Goal: Task Accomplishment & Management: Manage account settings

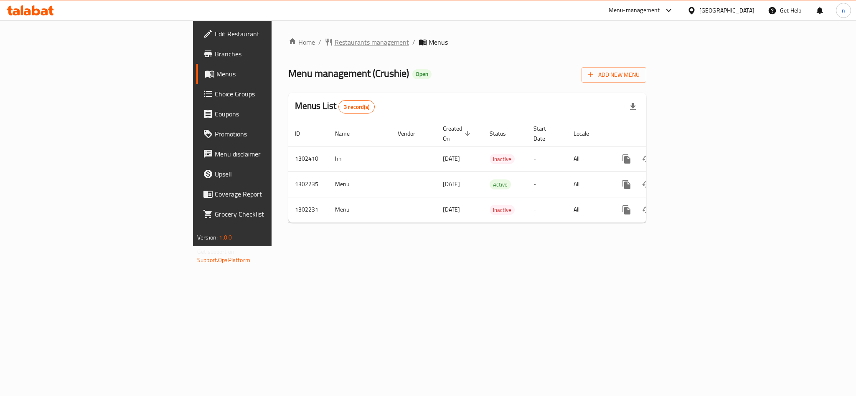
click at [335, 41] on span "Restaurants management" at bounding box center [372, 42] width 74 height 10
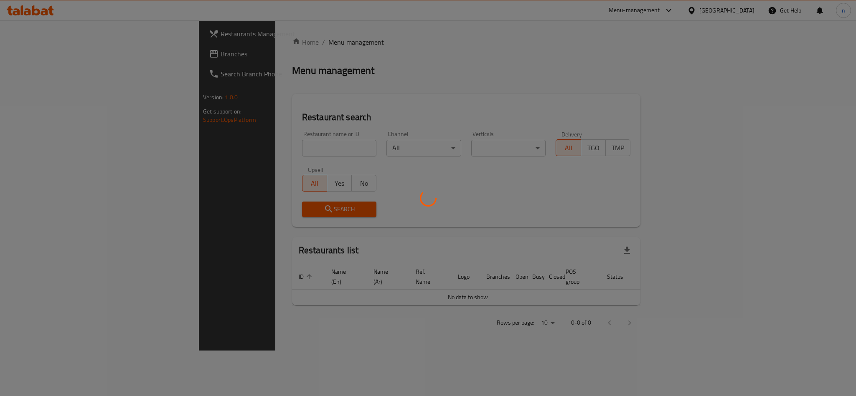
click at [213, 149] on div at bounding box center [428, 198] width 856 height 396
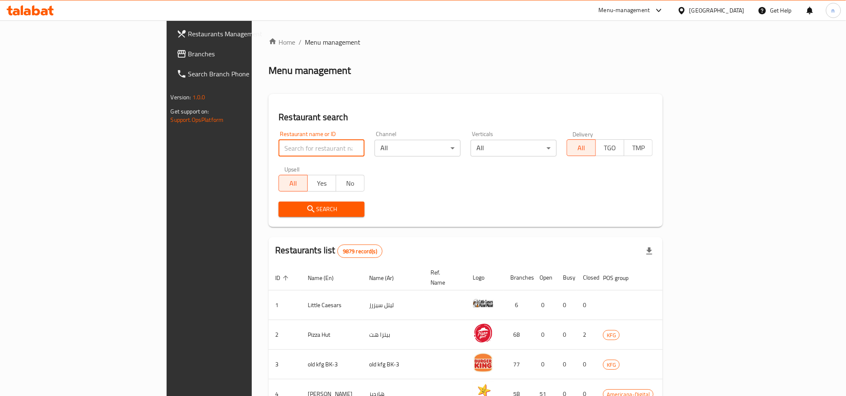
click at [279, 149] on input "search" at bounding box center [322, 148] width 86 height 17
paste input "702331"
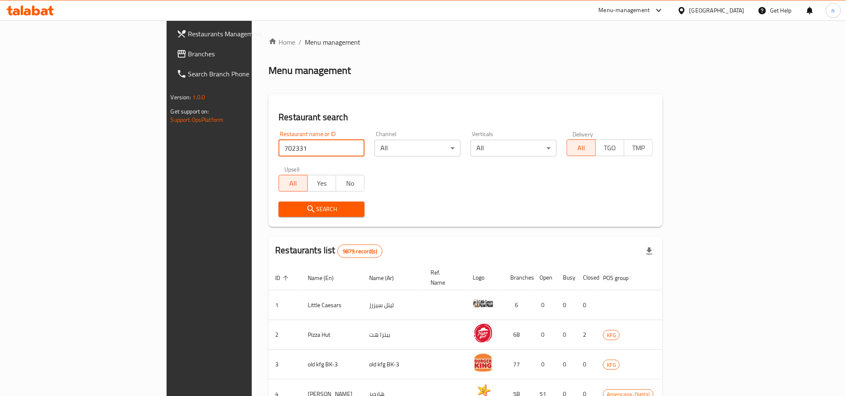
type input "702331"
click button "Search" at bounding box center [322, 209] width 86 height 15
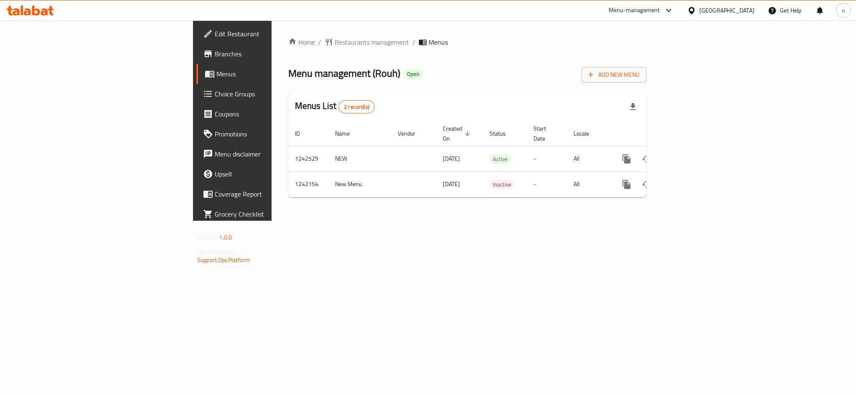
click at [196, 100] on link "Choice Groups" at bounding box center [266, 94] width 140 height 20
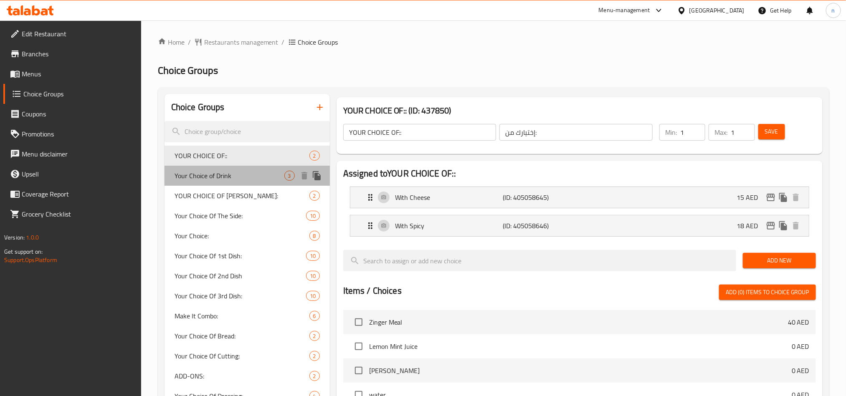
click at [215, 175] on span "Your Choice of Drink" at bounding box center [230, 176] width 110 height 10
type input "Your Choice of Drink"
type input "أختيارك من مشروب"
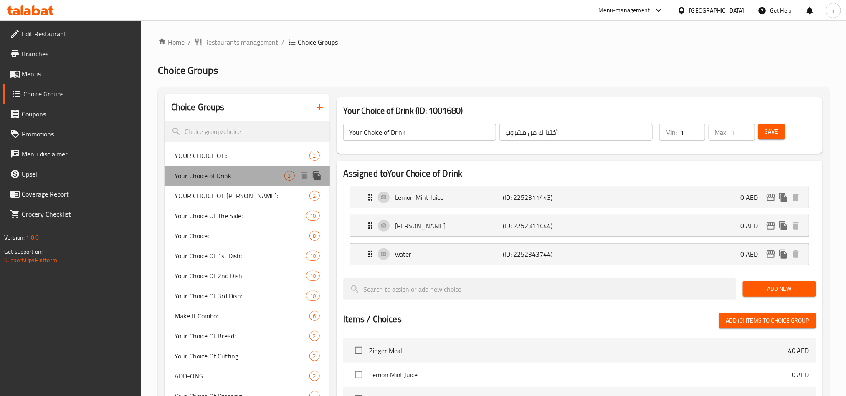
drag, startPoint x: 239, startPoint y: 173, endPoint x: 185, endPoint y: 174, distance: 53.9
click at [185, 174] on span "Your Choice of Drink" at bounding box center [230, 176] width 110 height 10
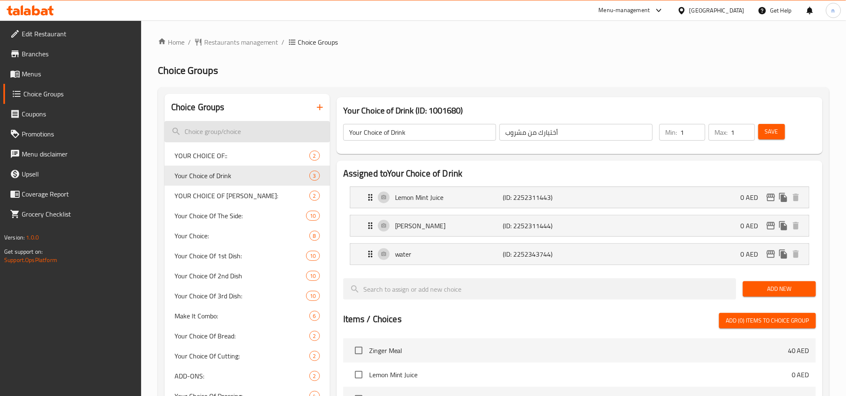
click at [233, 129] on input "search" at bounding box center [247, 131] width 165 height 21
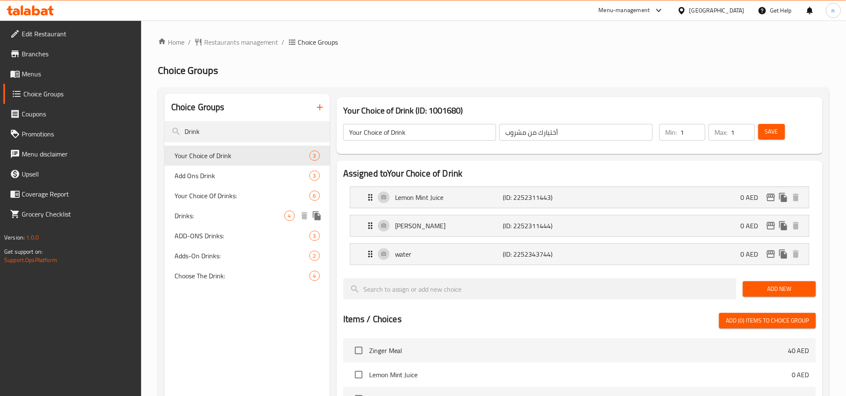
type input "Drink"
click at [210, 213] on span "Drinks:" at bounding box center [230, 216] width 110 height 10
type input "Drinks:"
type input "المشروبات"
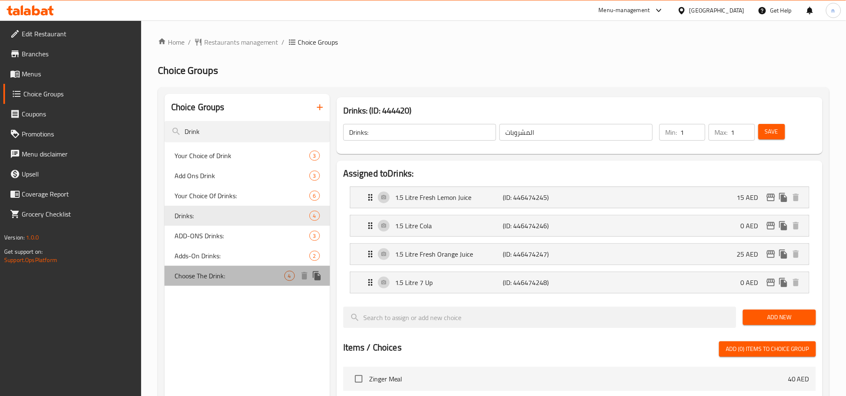
click at [227, 276] on span "Choose The Drink:" at bounding box center [230, 276] width 110 height 10
type input "Choose The Drink:"
type input "أختر المشروب:"
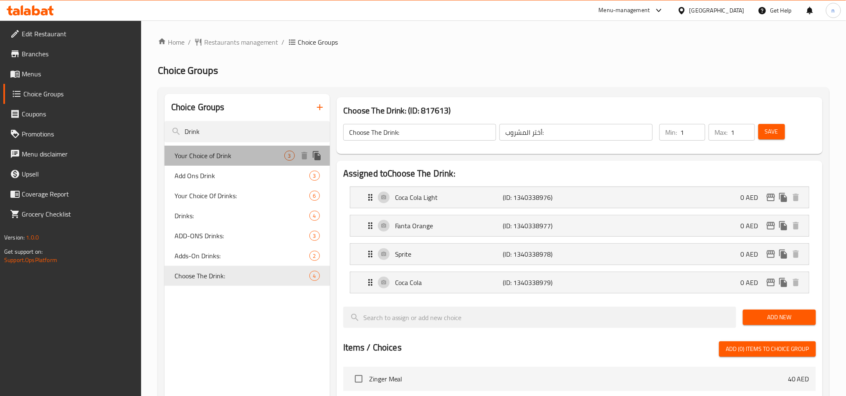
click at [204, 151] on span "Your Choice of Drink" at bounding box center [230, 156] width 110 height 10
type input "Your Choice of Drink"
type input "أختيارك من مشروب"
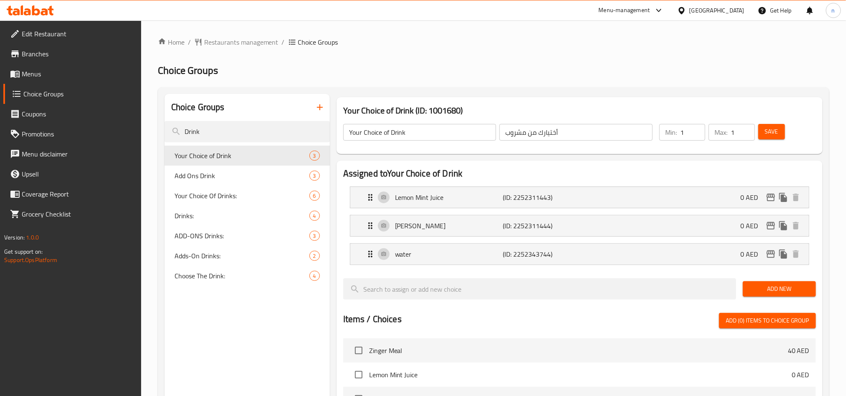
drag, startPoint x: 230, startPoint y: 132, endPoint x: 150, endPoint y: 118, distance: 81.4
click at [150, 118] on div "Home / Restaurants management / Choice Groups Choice Groups Choice Groups Drink…" at bounding box center [493, 342] width 705 height 644
paste input "Your choice:"
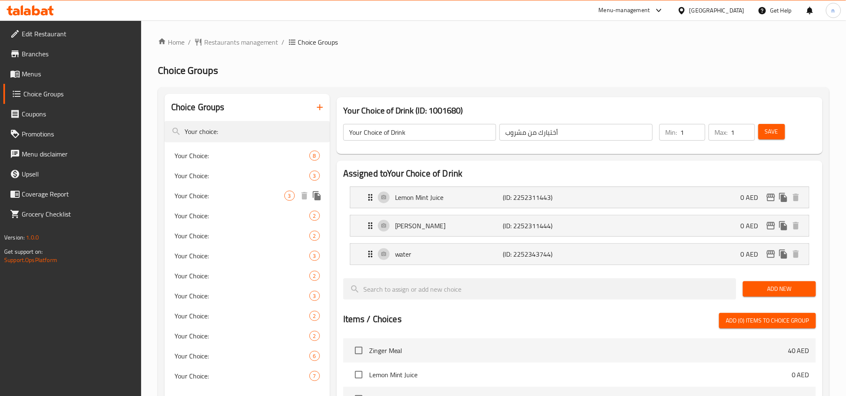
type input "Your choice:"
click at [252, 195] on span "Your Choice:" at bounding box center [230, 196] width 110 height 10
type input "Your Choice:"
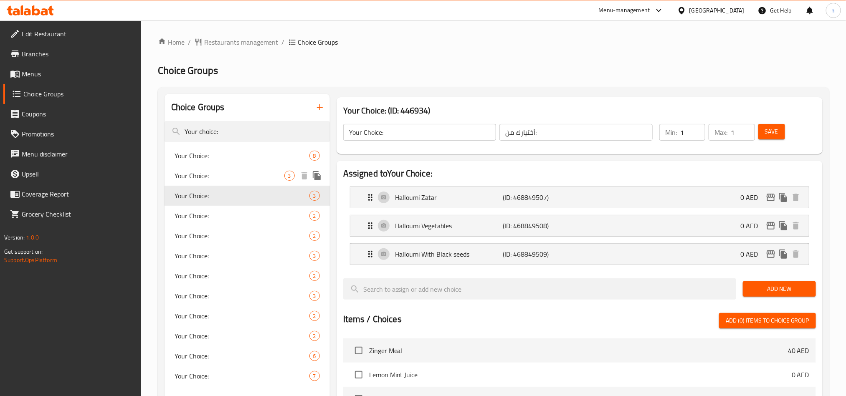
click at [260, 175] on span "Your Choice:" at bounding box center [230, 176] width 110 height 10
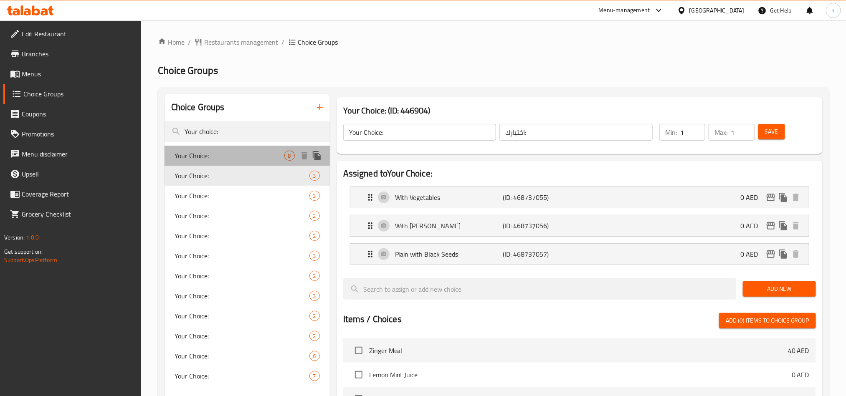
click at [257, 153] on span "Your Choice:" at bounding box center [230, 156] width 110 height 10
type input "إختيارك:"
type input "4"
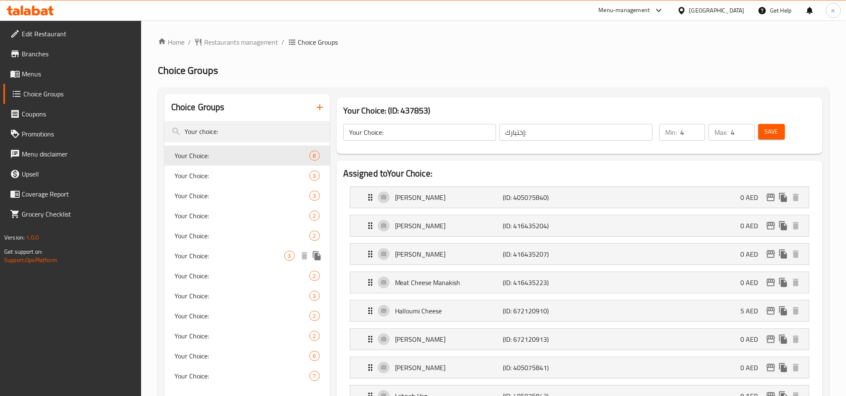
scroll to position [63, 0]
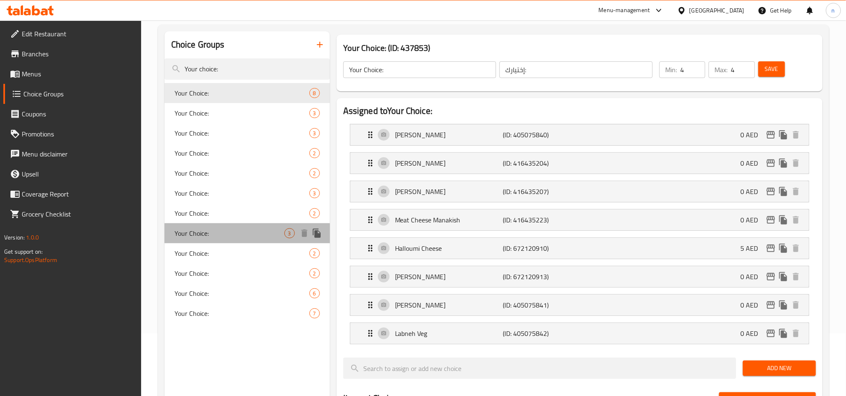
click at [232, 233] on span "Your Choice:" at bounding box center [230, 233] width 110 height 10
type input "أختيارك:"
type input "1"
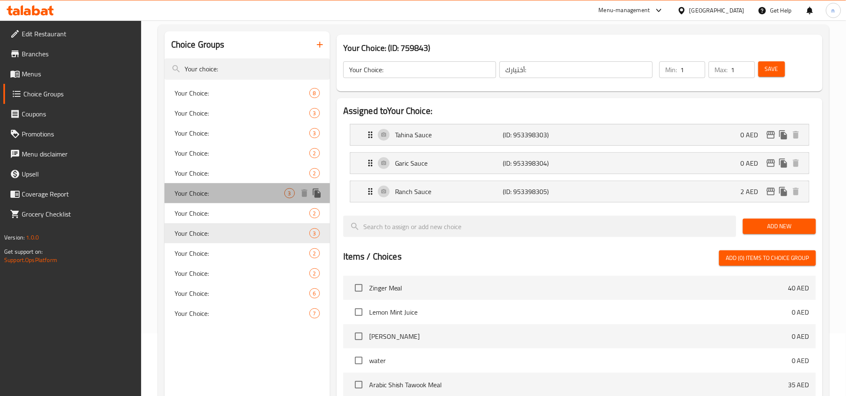
click at [235, 193] on span "Your Choice:" at bounding box center [230, 193] width 110 height 10
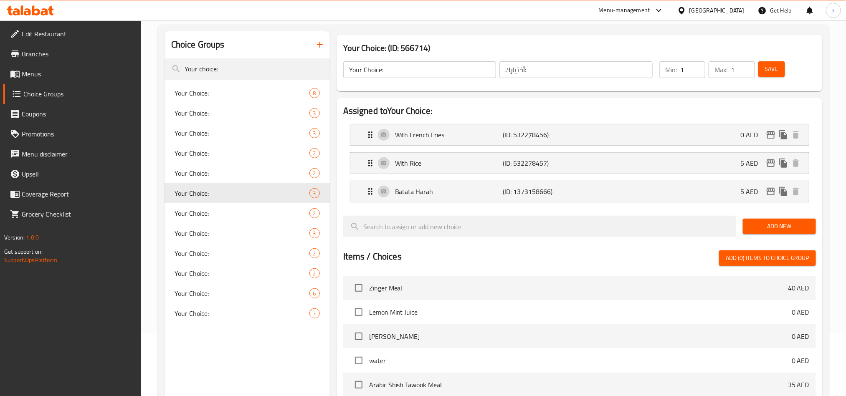
click at [29, 9] on icon at bounding box center [27, 11] width 7 height 7
